Goal: Entertainment & Leisure: Consume media (video, audio)

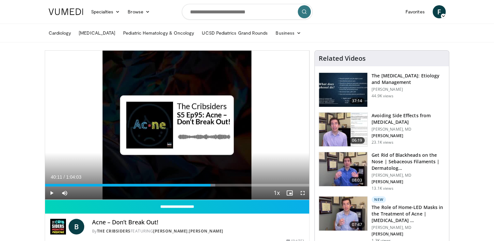
drag, startPoint x: 494, startPoint y: 46, endPoint x: 492, endPoint y: 62, distance: 16.4
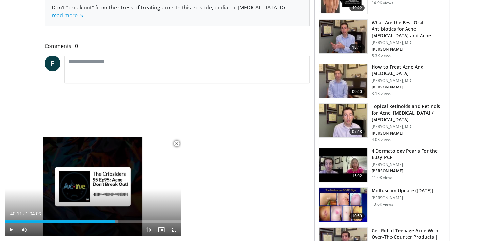
scroll to position [270, 0]
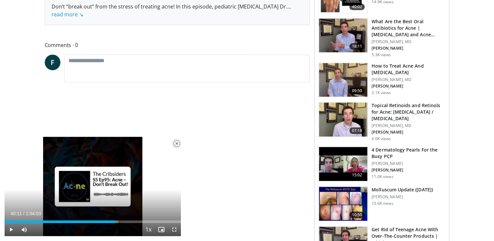
click at [358, 159] on img at bounding box center [343, 164] width 48 height 34
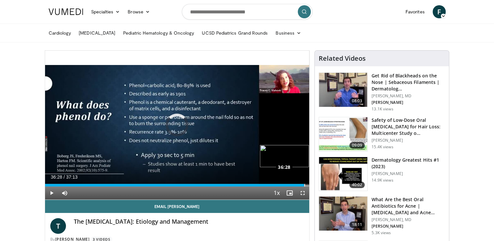
click at [304, 185] on div "Loaded : 55.08% 36:28 36:28" at bounding box center [177, 185] width 264 height 3
drag, startPoint x: 306, startPoint y: 185, endPoint x: 317, endPoint y: 186, distance: 11.1
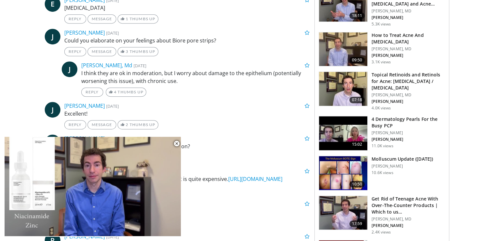
scroll to position [341, 0]
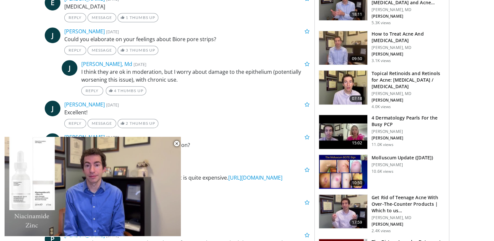
click at [380, 73] on h3 "Topical Retinoids and Retinols for Acne: [MEDICAL_DATA] / [MEDICAL_DATA]" at bounding box center [408, 80] width 73 height 20
